Goal: Use online tool/utility: Utilize a website feature to perform a specific function

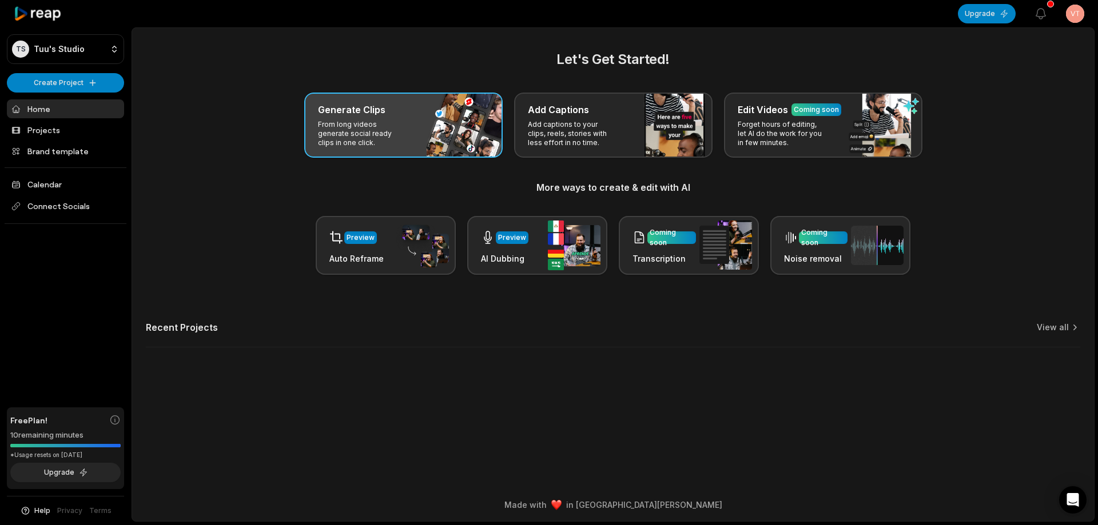
click at [468, 131] on div "Generate Clips From long videos generate social ready clips in one click." at bounding box center [403, 125] width 198 height 65
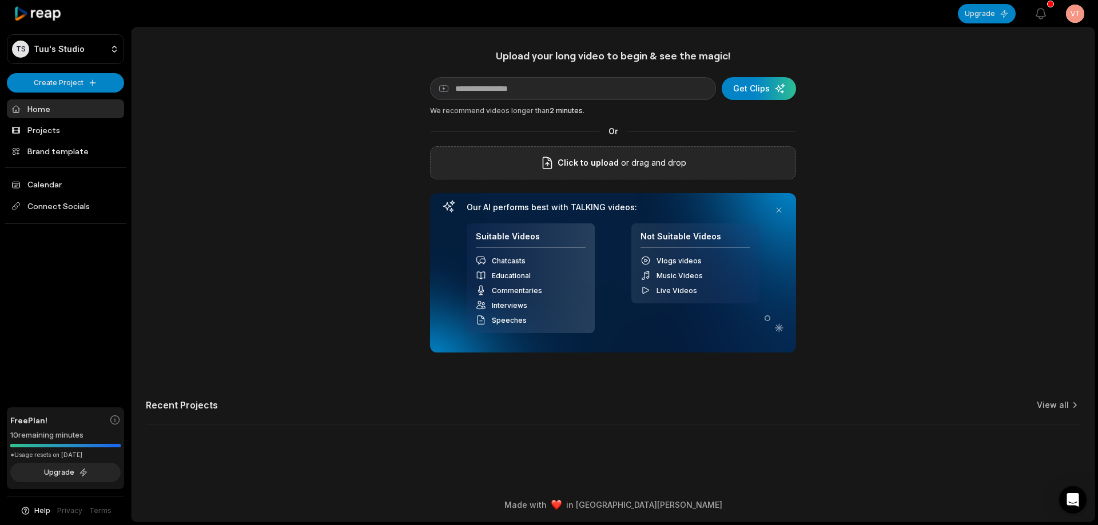
click at [527, 174] on div "Click to upload or drag and drop" at bounding box center [613, 162] width 366 height 33
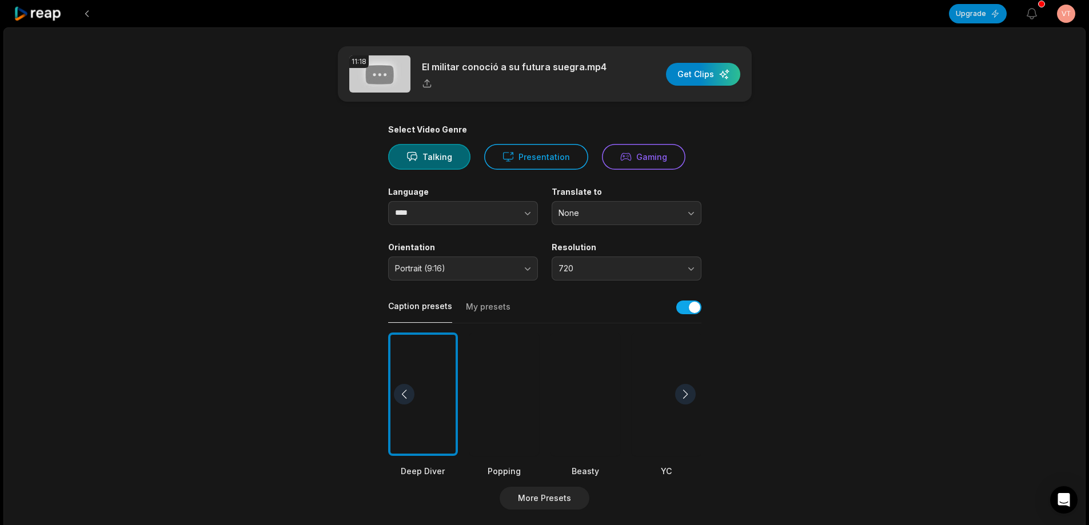
click at [607, 393] on div at bounding box center [586, 395] width 70 height 124
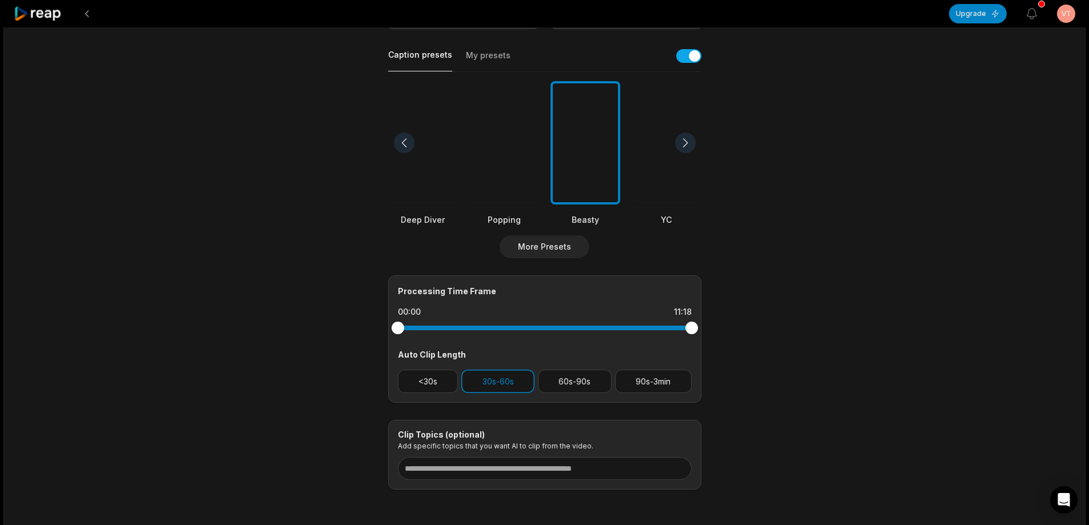
scroll to position [298, 0]
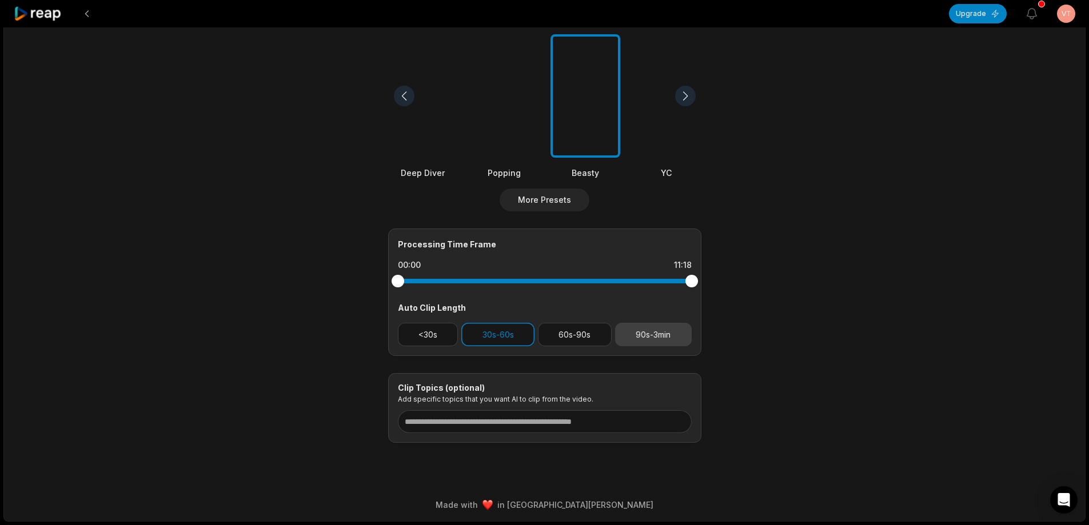
click at [647, 336] on button "90s-3min" at bounding box center [653, 334] width 77 height 23
drag, startPoint x: 521, startPoint y: 335, endPoint x: 540, endPoint y: 364, distance: 34.6
click at [520, 334] on button "30s-60s" at bounding box center [497, 334] width 73 height 23
drag, startPoint x: 695, startPoint y: 284, endPoint x: 658, endPoint y: 280, distance: 37.4
click at [658, 280] on div at bounding box center [657, 281] width 13 height 13
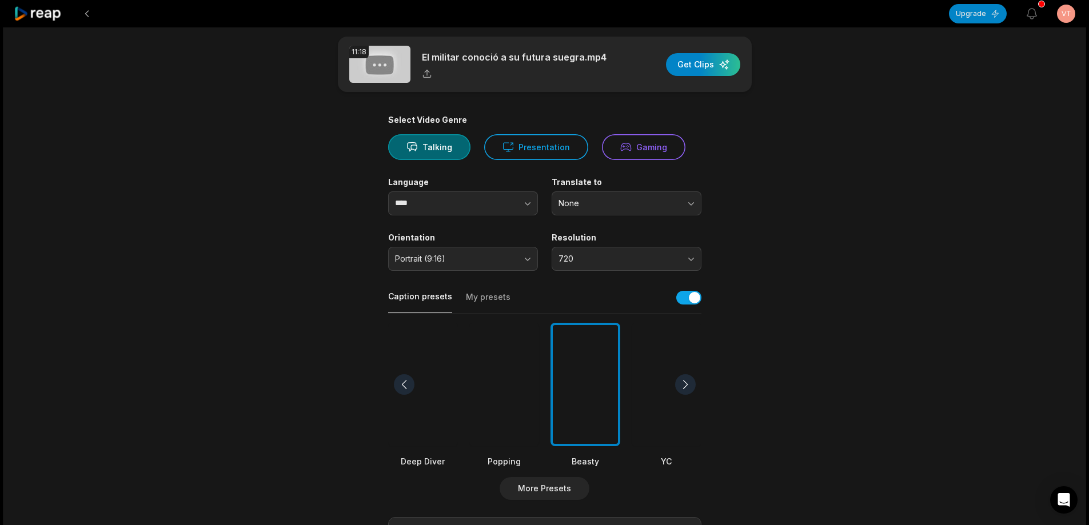
scroll to position [0, 0]
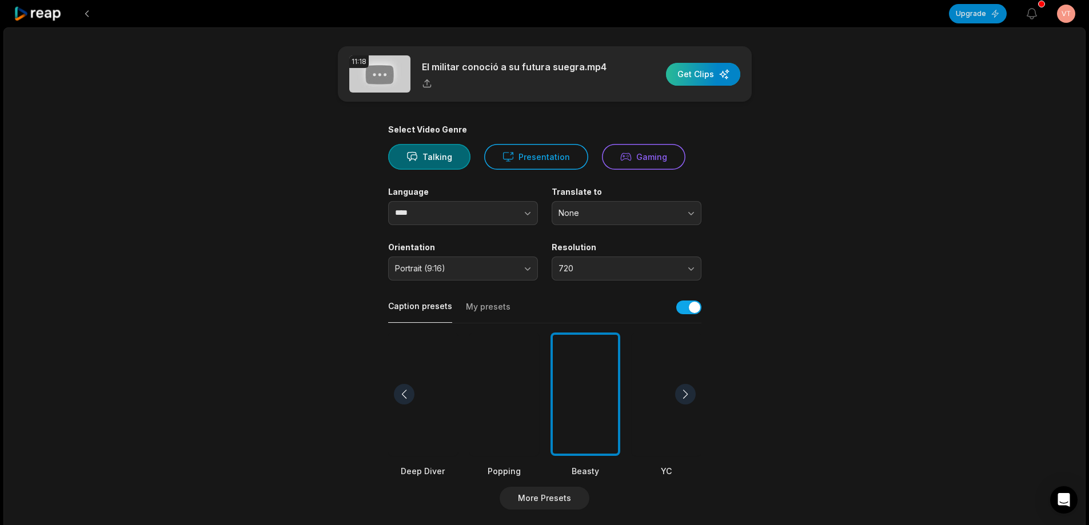
click at [714, 79] on div "button" at bounding box center [703, 74] width 74 height 23
